Goal: Navigation & Orientation: Find specific page/section

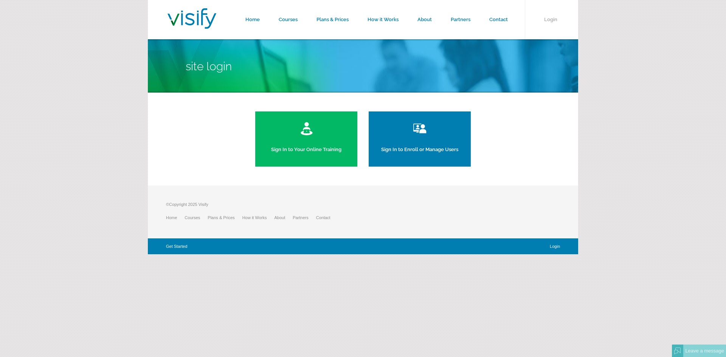
click at [309, 134] on img at bounding box center [306, 128] width 13 height 15
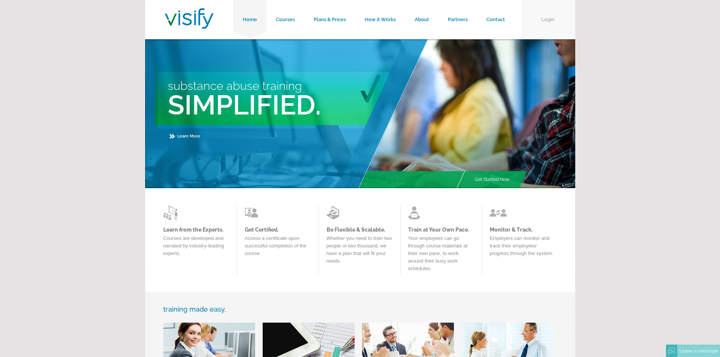
click at [546, 22] on link "Login" at bounding box center [548, 19] width 53 height 39
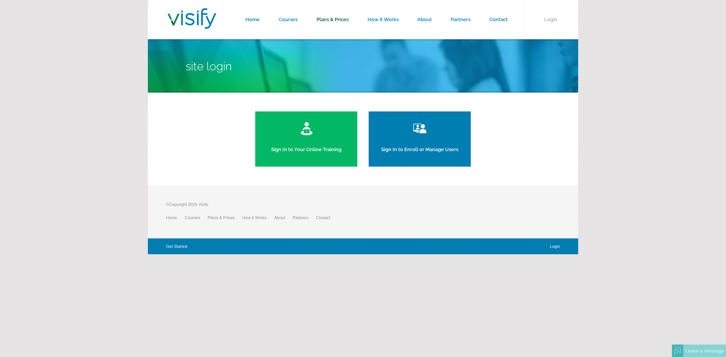
click at [320, 16] on link "Plans & Prices" at bounding box center [332, 19] width 51 height 39
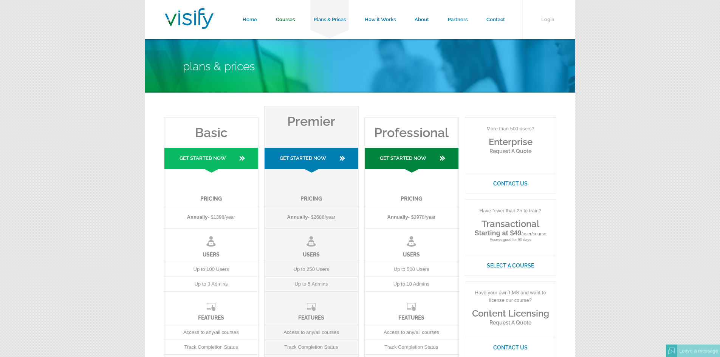
click at [284, 18] on link "Courses" at bounding box center [286, 19] width 38 height 39
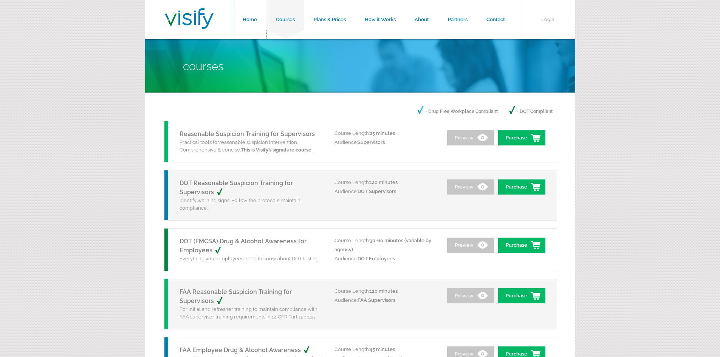
click at [253, 18] on link "Home" at bounding box center [249, 19] width 33 height 39
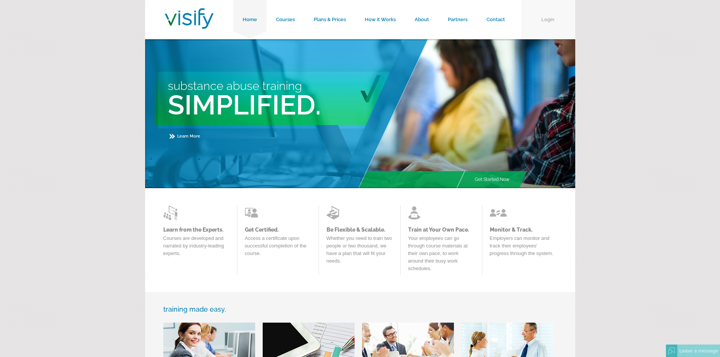
click at [554, 20] on link "Login" at bounding box center [548, 19] width 53 height 39
